Goal: Navigation & Orientation: Find specific page/section

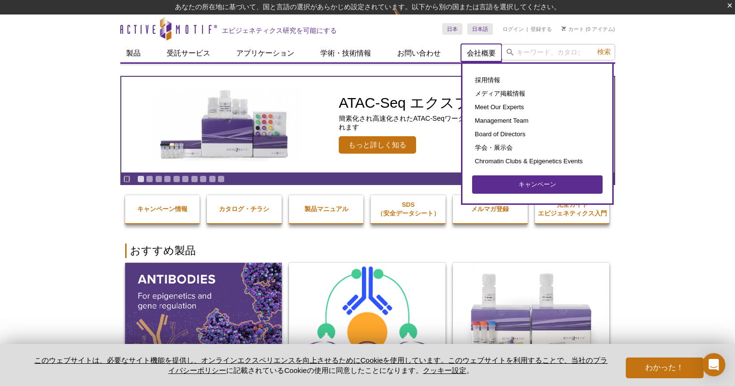
click at [478, 58] on link "会社概要" at bounding box center [481, 53] width 41 height 18
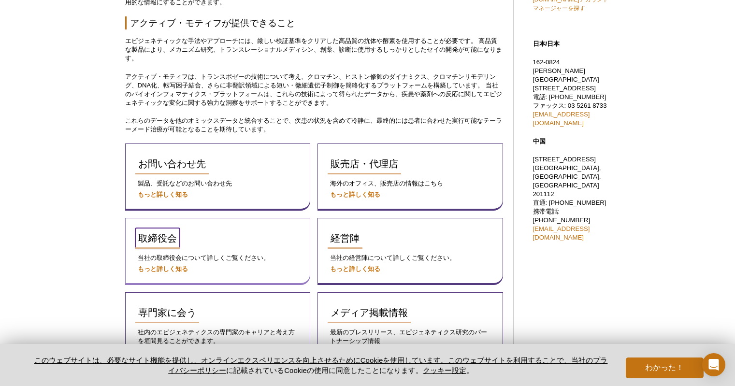
scroll to position [417, 0]
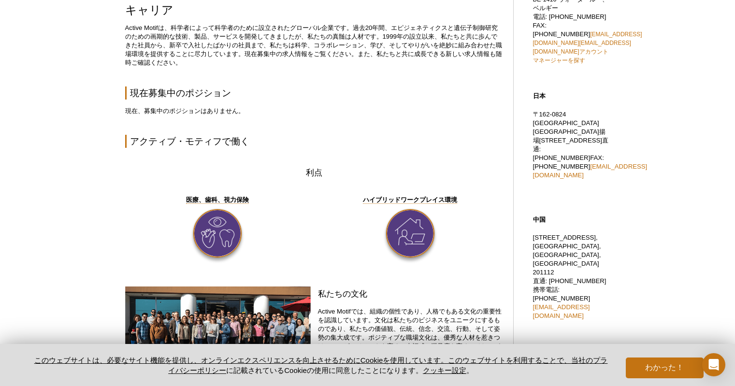
scroll to position [387, 0]
